Goal: Information Seeking & Learning: Learn about a topic

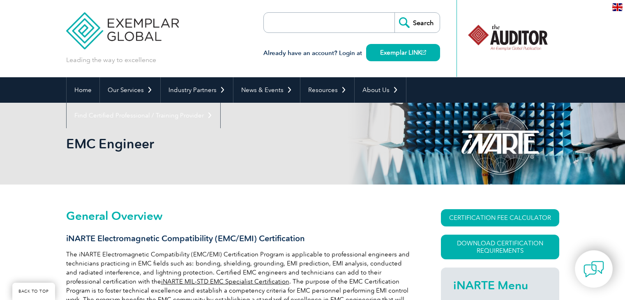
scroll to position [329, 0]
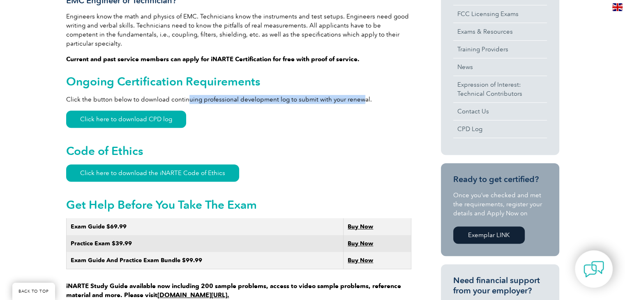
drag, startPoint x: 185, startPoint y: 92, endPoint x: 360, endPoint y: 94, distance: 174.7
click at [360, 95] on p "Click the button below to download continuing professional development log to s…" at bounding box center [238, 99] width 345 height 9
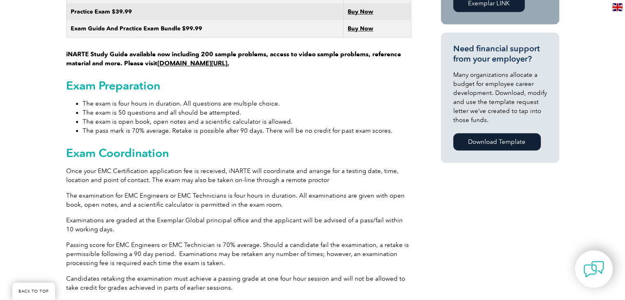
scroll to position [575, 0]
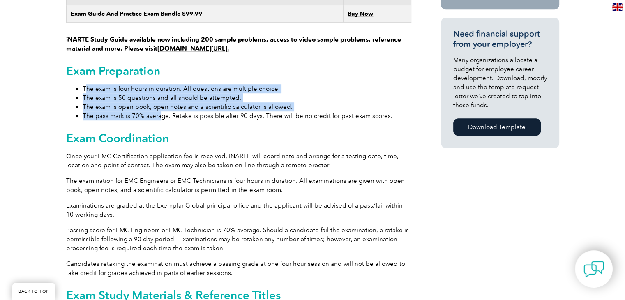
drag, startPoint x: 85, startPoint y: 79, endPoint x: 159, endPoint y: 109, distance: 80.0
click at [159, 111] on ul "The exam is four hours in duration. All questions are multiple choice. The exam…" at bounding box center [238, 102] width 345 height 36
click at [134, 102] on li "The exam is open book, open notes and a scientific calculator is allowed." at bounding box center [247, 106] width 329 height 9
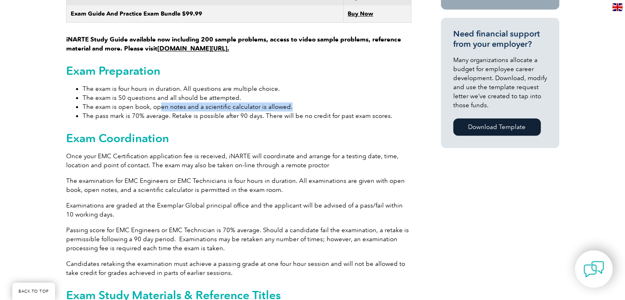
drag, startPoint x: 158, startPoint y: 99, endPoint x: 292, endPoint y: 97, distance: 134.4
click at [291, 102] on li "The exam is open book, open notes and a scientific calculator is allowed." at bounding box center [247, 106] width 329 height 9
click at [233, 132] on h2 "Exam Coordination" at bounding box center [238, 138] width 345 height 13
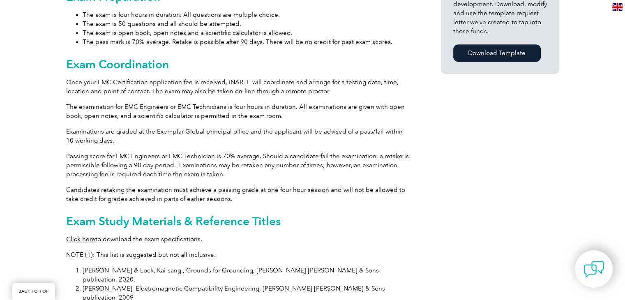
scroll to position [658, 0]
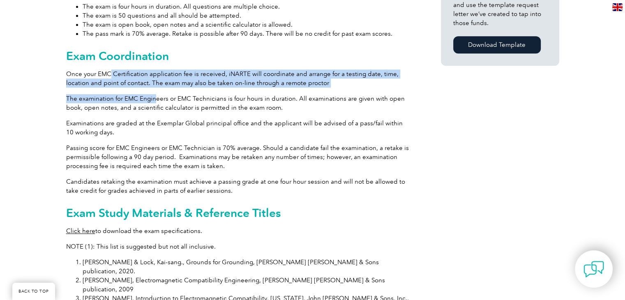
drag, startPoint x: 118, startPoint y: 62, endPoint x: 154, endPoint y: 94, distance: 47.7
click at [154, 94] on div "General Overview iNARTE Electromagnetic Compatibility (EMC/EMI) Certification T…" at bounding box center [238, 85] width 345 height 1066
click at [119, 94] on p "The examination for EMC Engineers or EMC Technicians is four hours in duration.…" at bounding box center [238, 103] width 345 height 18
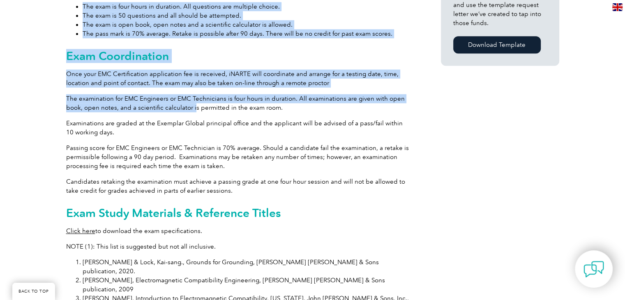
drag, startPoint x: 58, startPoint y: 90, endPoint x: 192, endPoint y: 95, distance: 134.5
click at [192, 95] on div "General Overview iNARTE Electromagnetic Compatibility (EMC/EMI) Certification T…" at bounding box center [312, 87] width 625 height 1120
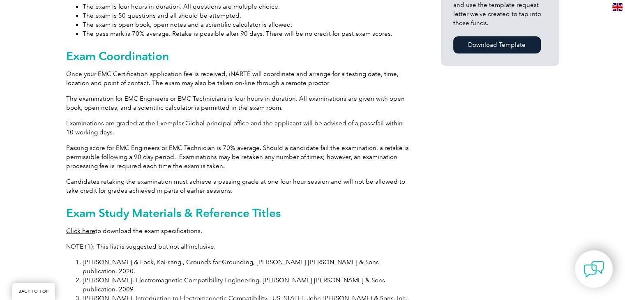
drag, startPoint x: 197, startPoint y: 100, endPoint x: 209, endPoint y: 100, distance: 11.5
click at [199, 100] on p "The examination for EMC Engineers or EMC Technicians is four hours in duration.…" at bounding box center [238, 103] width 345 height 18
drag, startPoint x: 241, startPoint y: 92, endPoint x: 270, endPoint y: 91, distance: 28.8
click at [263, 94] on p "The examination for EMC Engineers or EMC Technicians is four hours in duration.…" at bounding box center [238, 103] width 345 height 18
drag, startPoint x: 307, startPoint y: 92, endPoint x: 320, endPoint y: 92, distance: 12.7
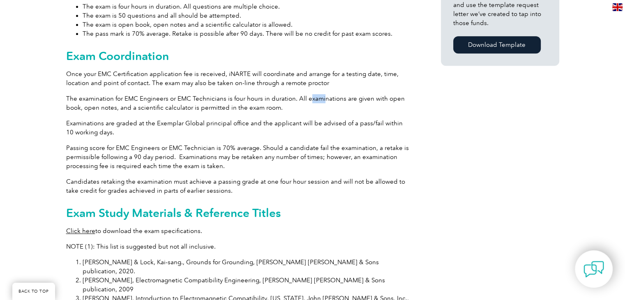
click at [320, 94] on p "The examination for EMC Engineers or EMC Technicians is four hours in duration.…" at bounding box center [238, 103] width 345 height 18
click at [299, 94] on p "The examination for EMC Engineers or EMC Technicians is four hours in duration.…" at bounding box center [238, 103] width 345 height 18
drag, startPoint x: 297, startPoint y: 89, endPoint x: 305, endPoint y: 93, distance: 9.4
click at [305, 94] on p "The examination for EMC Engineers or EMC Technicians is four hours in duration.…" at bounding box center [238, 103] width 345 height 18
click at [182, 119] on p "Examinations are graded at the Exemplar Global principal office and the applica…" at bounding box center [238, 128] width 345 height 18
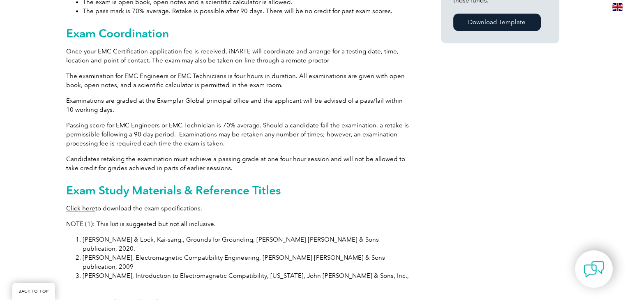
scroll to position [699, 0]
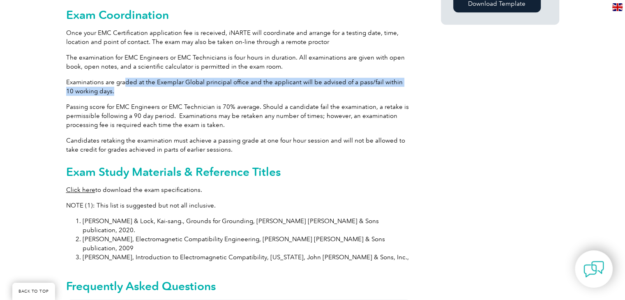
drag, startPoint x: 123, startPoint y: 71, endPoint x: 108, endPoint y: 84, distance: 19.2
click at [108, 84] on p "Examinations are graded at the Exemplar Global principal office and the applica…" at bounding box center [238, 87] width 345 height 18
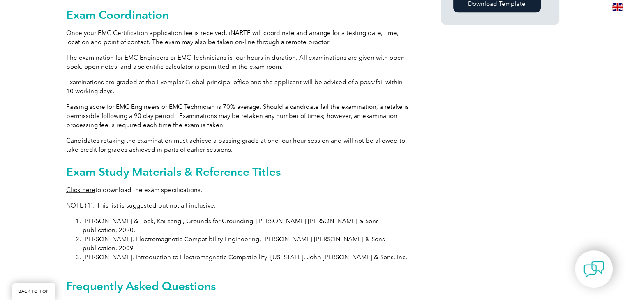
click at [76, 102] on p "Passing score for EMC Engineers or EMC Technician is 70% average. Should a cand…" at bounding box center [238, 115] width 345 height 27
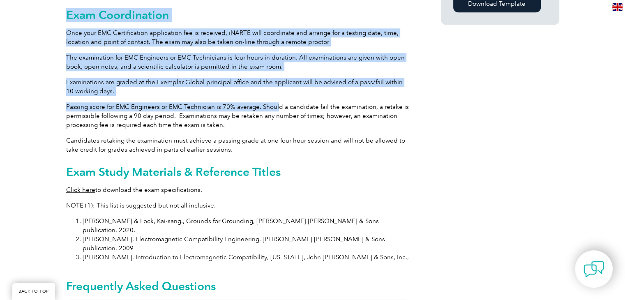
drag, startPoint x: 64, startPoint y: 102, endPoint x: 276, endPoint y: 99, distance: 211.7
click at [276, 99] on div "General Overview iNARTE Electromagnetic Compatibility (EMC/EMI) Certification T…" at bounding box center [312, 46] width 625 height 1120
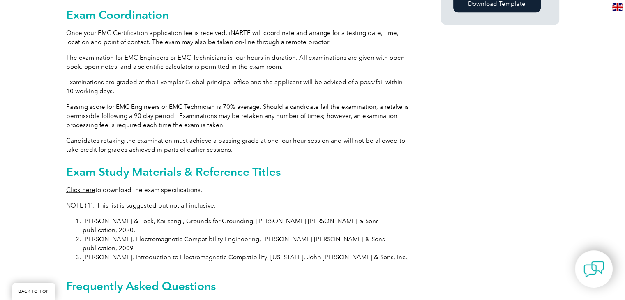
click at [261, 110] on p "Passing score for EMC Engineers or EMC Technician is 70% average. Should a cand…" at bounding box center [238, 115] width 345 height 27
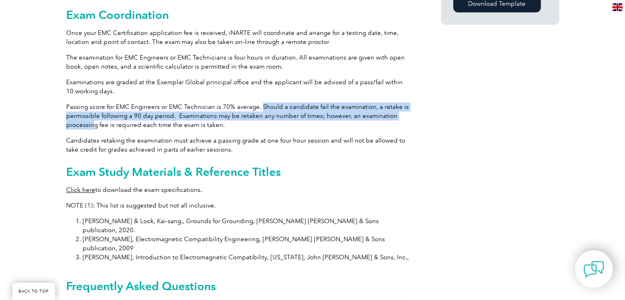
drag, startPoint x: 260, startPoint y: 97, endPoint x: 93, endPoint y: 116, distance: 168.0
click at [93, 116] on p "Passing score for EMC Engineers or EMC Technician is 70% average. Should a cand…" at bounding box center [238, 115] width 345 height 27
click at [96, 108] on p "Passing score for EMC Engineers or EMC Technician is 70% average. Should a cand…" at bounding box center [238, 115] width 345 height 27
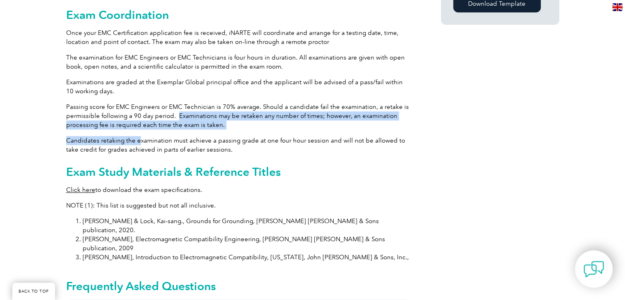
drag, startPoint x: 177, startPoint y: 106, endPoint x: 135, endPoint y: 132, distance: 49.5
click at [135, 132] on div "General Overview iNARTE Electromagnetic Compatibility (EMC/EMI) Certification T…" at bounding box center [238, 44] width 345 height 1066
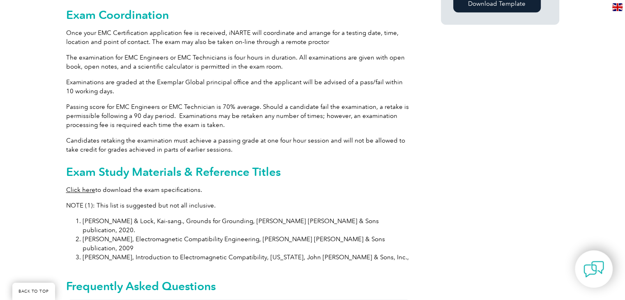
click at [118, 139] on p "Candidates retaking the examination must achieve a passing grade at one four ho…" at bounding box center [238, 145] width 345 height 18
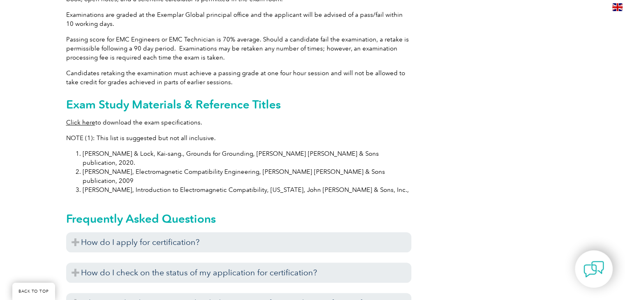
scroll to position [781, 0]
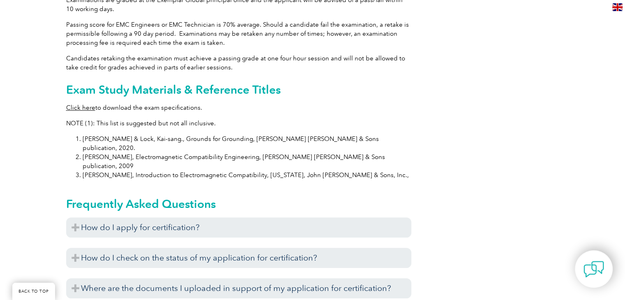
drag, startPoint x: 64, startPoint y: 102, endPoint x: 224, endPoint y: 101, distance: 159.5
click at [228, 119] on p "NOTE (1): This list is suggested but not all inclusive." at bounding box center [238, 123] width 345 height 9
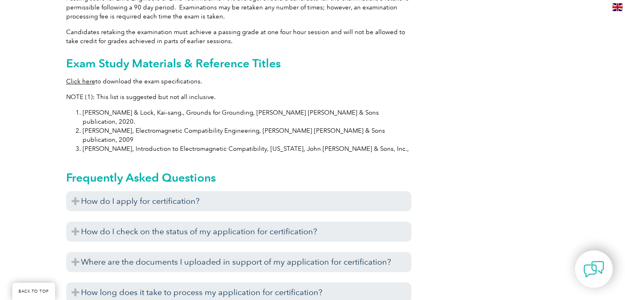
scroll to position [822, 0]
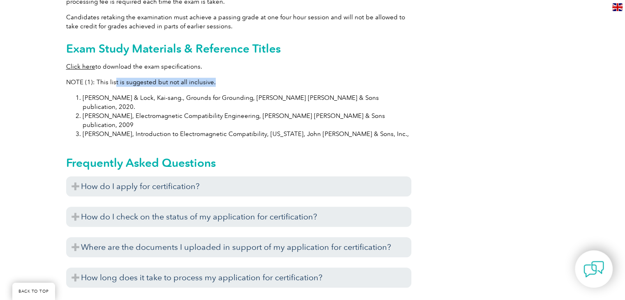
drag, startPoint x: 114, startPoint y: 70, endPoint x: 214, endPoint y: 67, distance: 99.9
click at [171, 111] on li "[PERSON_NAME], Electromagnetic Compatibility Engineering, [PERSON_NAME] [PERSON…" at bounding box center [247, 120] width 329 height 18
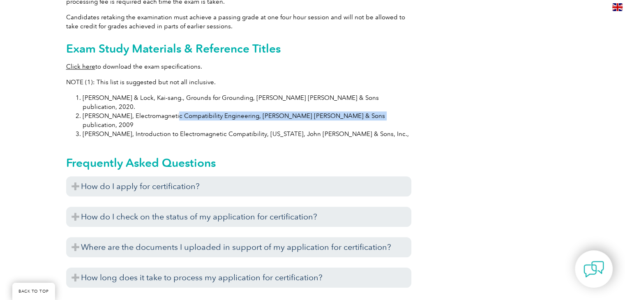
drag, startPoint x: 165, startPoint y: 94, endPoint x: 388, endPoint y: 102, distance: 223.3
click at [388, 111] on li "[PERSON_NAME], Electromagnetic Compatibility Engineering, [PERSON_NAME] [PERSON…" at bounding box center [247, 120] width 329 height 18
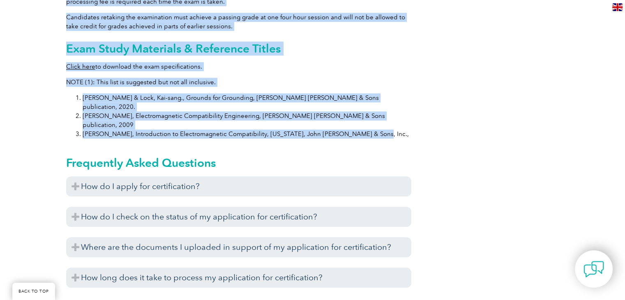
drag, startPoint x: 362, startPoint y: 111, endPoint x: 56, endPoint y: 107, distance: 305.4
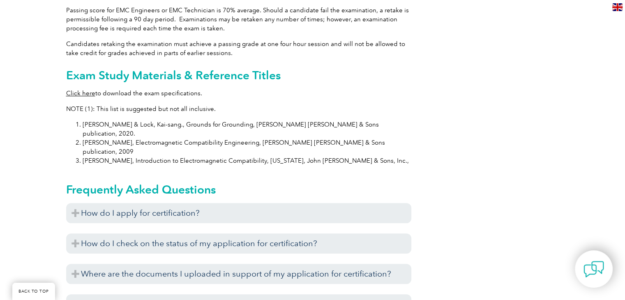
scroll to position [781, 0]
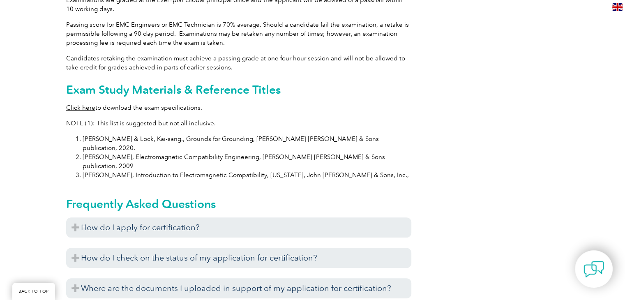
click at [77, 104] on link "Click here" at bounding box center [80, 107] width 29 height 7
